Goal: Task Accomplishment & Management: Use online tool/utility

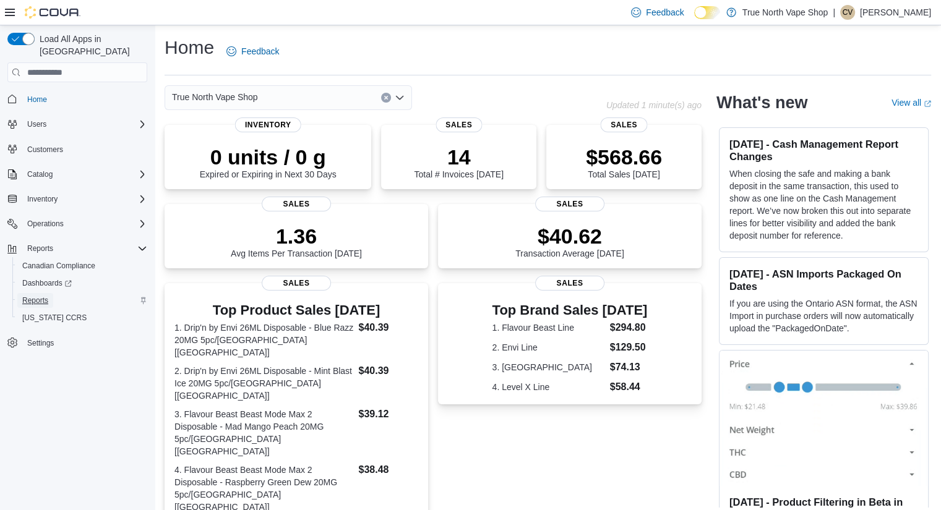
click at [35, 296] on span "Reports" at bounding box center [35, 301] width 26 height 10
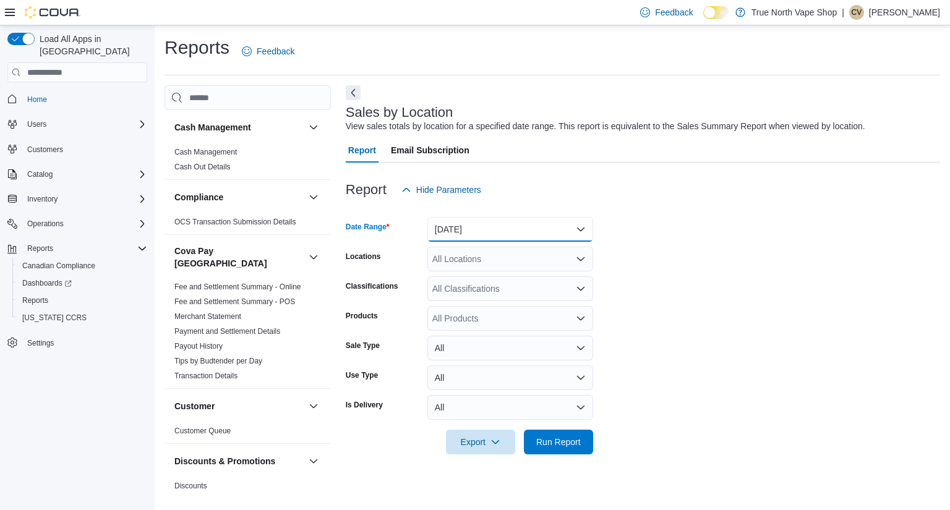
click at [468, 231] on button "[DATE]" at bounding box center [510, 229] width 166 height 25
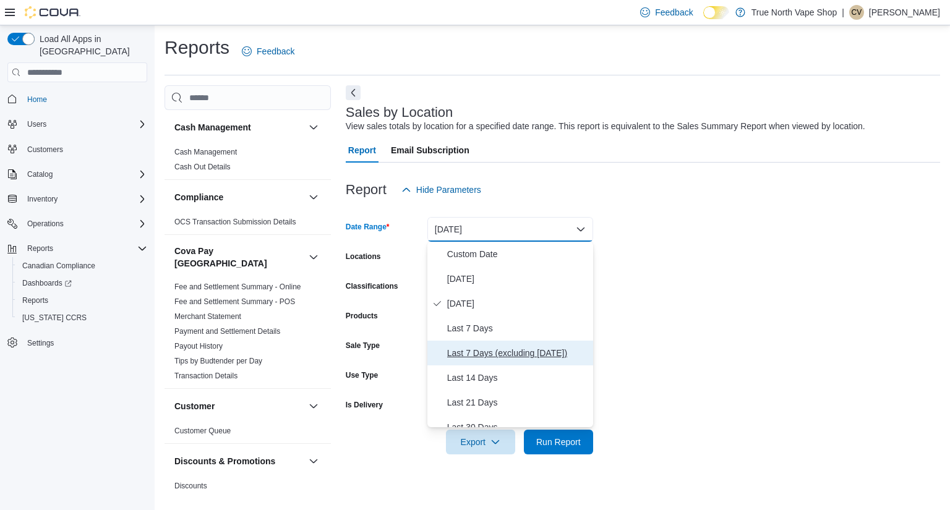
click at [497, 351] on span "Last 7 Days (excluding [DATE])" at bounding box center [517, 353] width 141 height 15
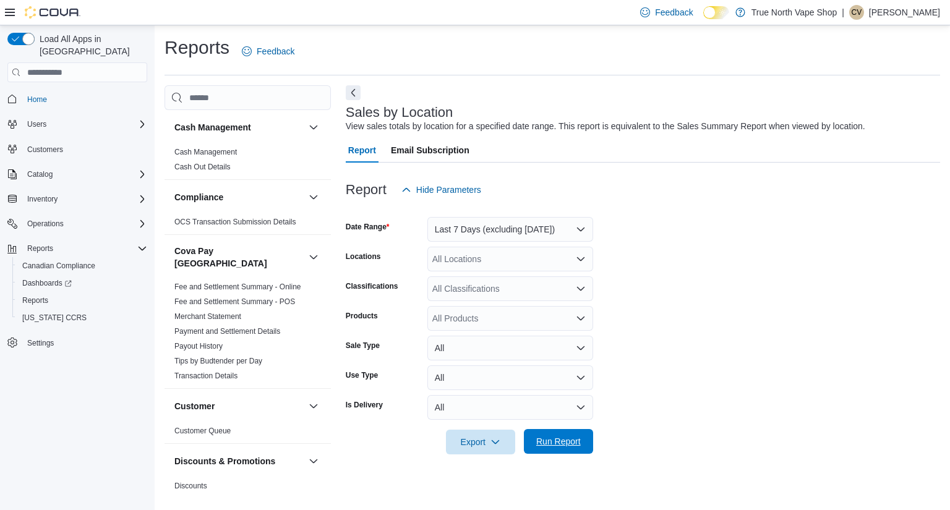
click at [546, 441] on span "Run Report" at bounding box center [558, 441] width 45 height 12
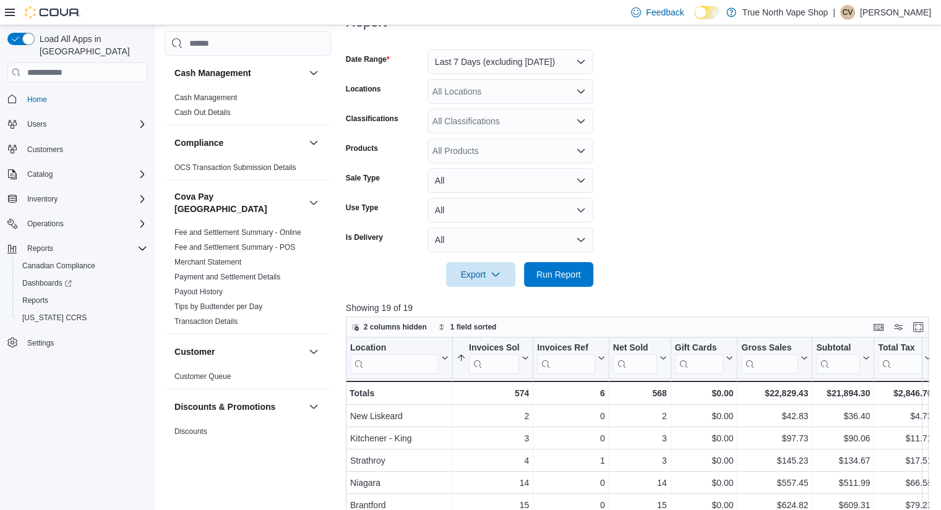
scroll to position [80, 0]
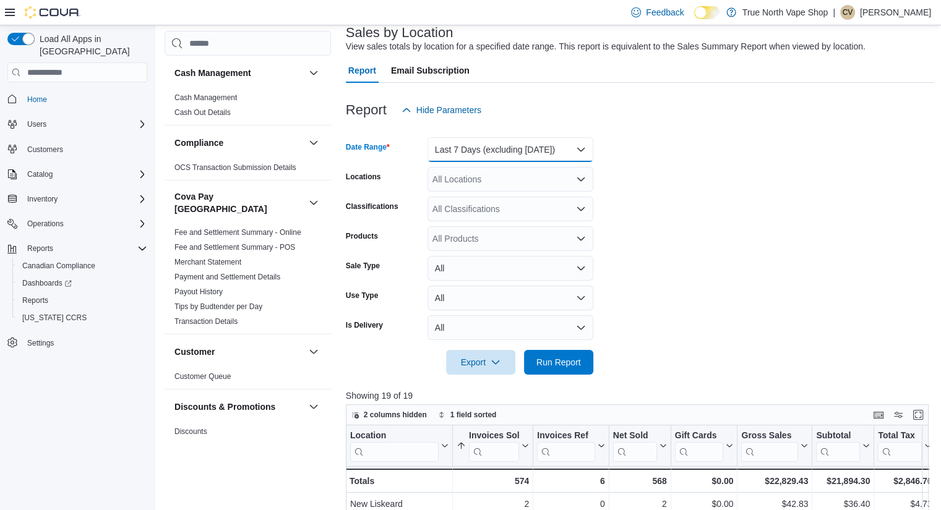
click at [542, 147] on button "Last 7 Days (excluding [DATE])" at bounding box center [510, 149] width 166 height 25
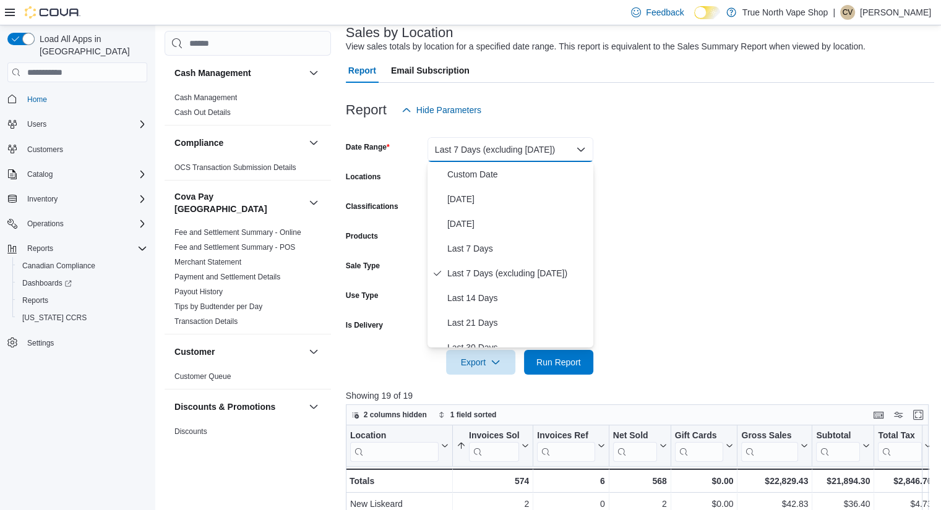
click at [670, 218] on form "Date Range Last 7 Days (excluding [DATE]) Locations All Locations Classificatio…" at bounding box center [640, 248] width 589 height 252
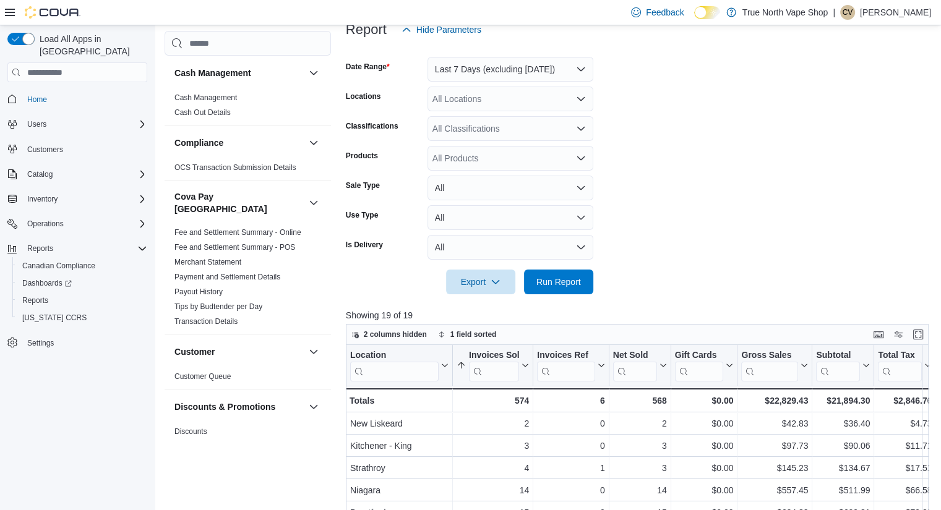
scroll to position [158, 0]
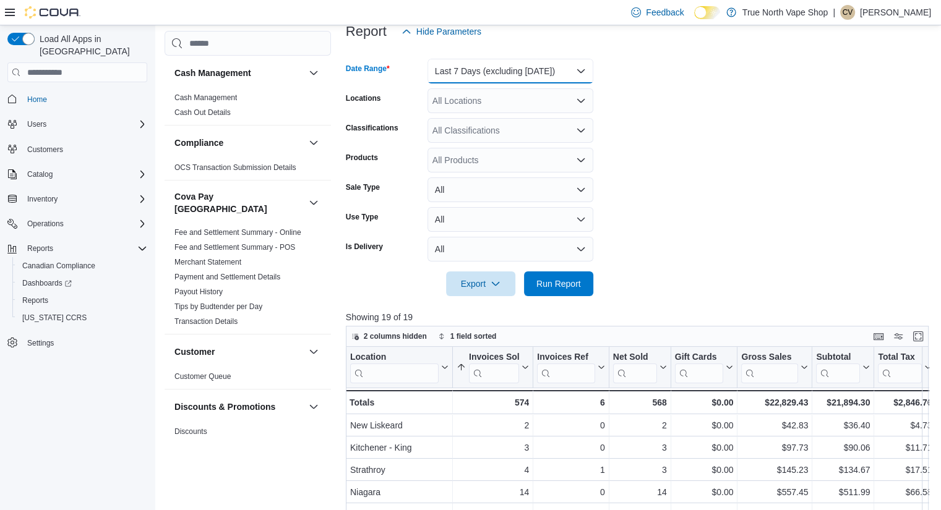
click at [492, 80] on button "Last 7 Days (excluding [DATE])" at bounding box center [510, 71] width 166 height 25
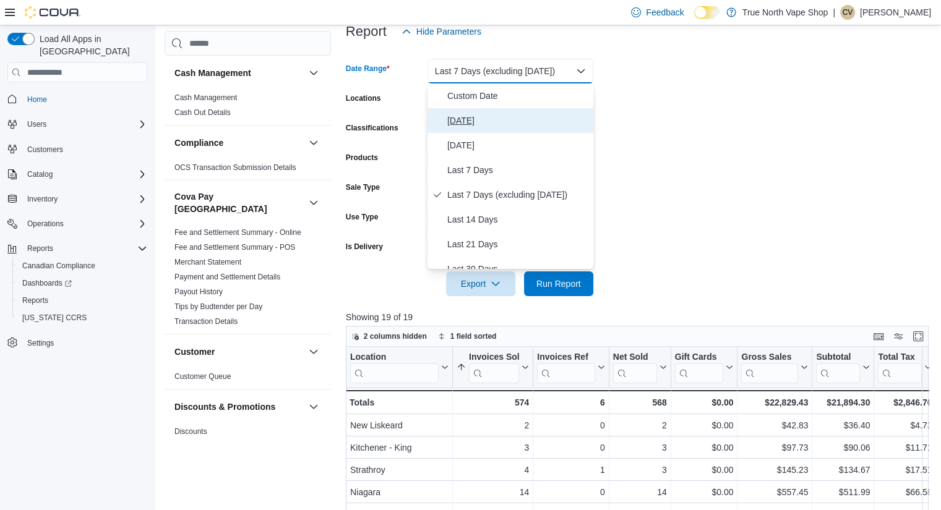
click at [461, 117] on span "[DATE]" at bounding box center [517, 120] width 141 height 15
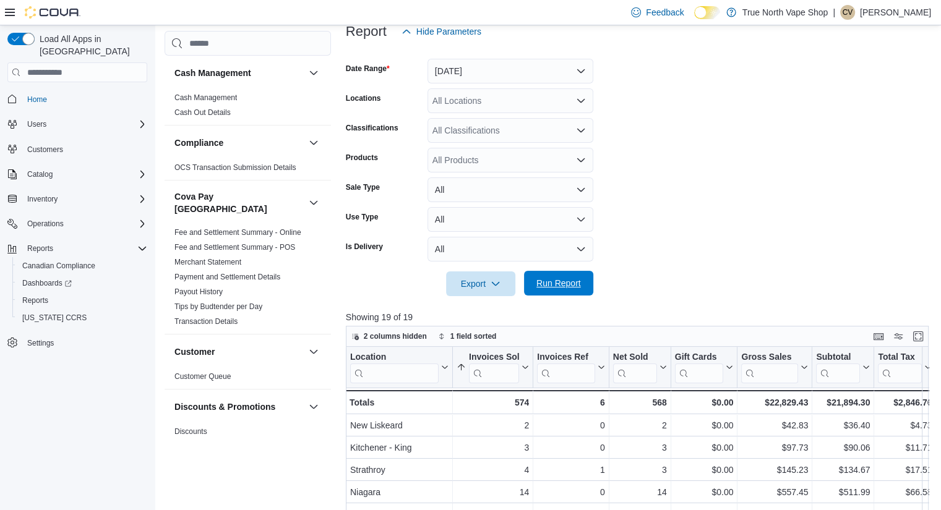
click at [559, 286] on span "Run Report" at bounding box center [558, 283] width 45 height 12
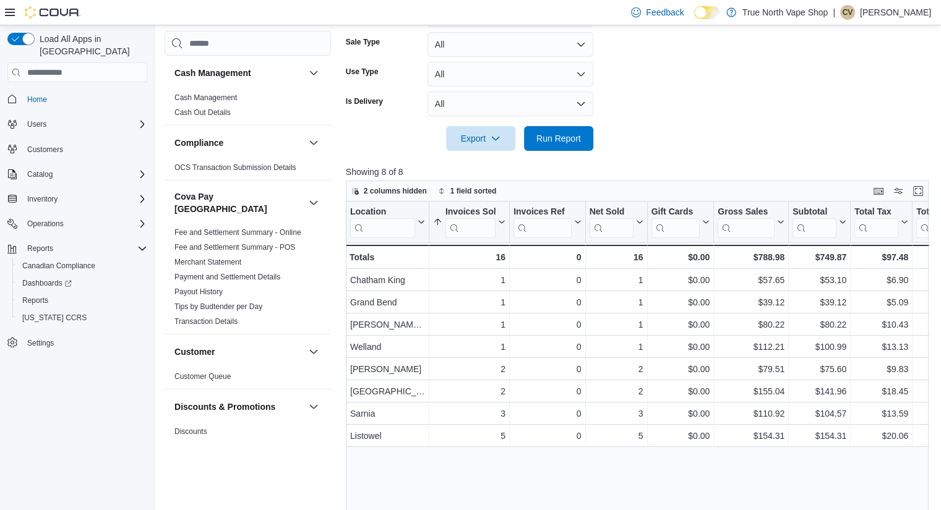
scroll to position [304, 0]
